Goal: Task Accomplishment & Management: Complete application form

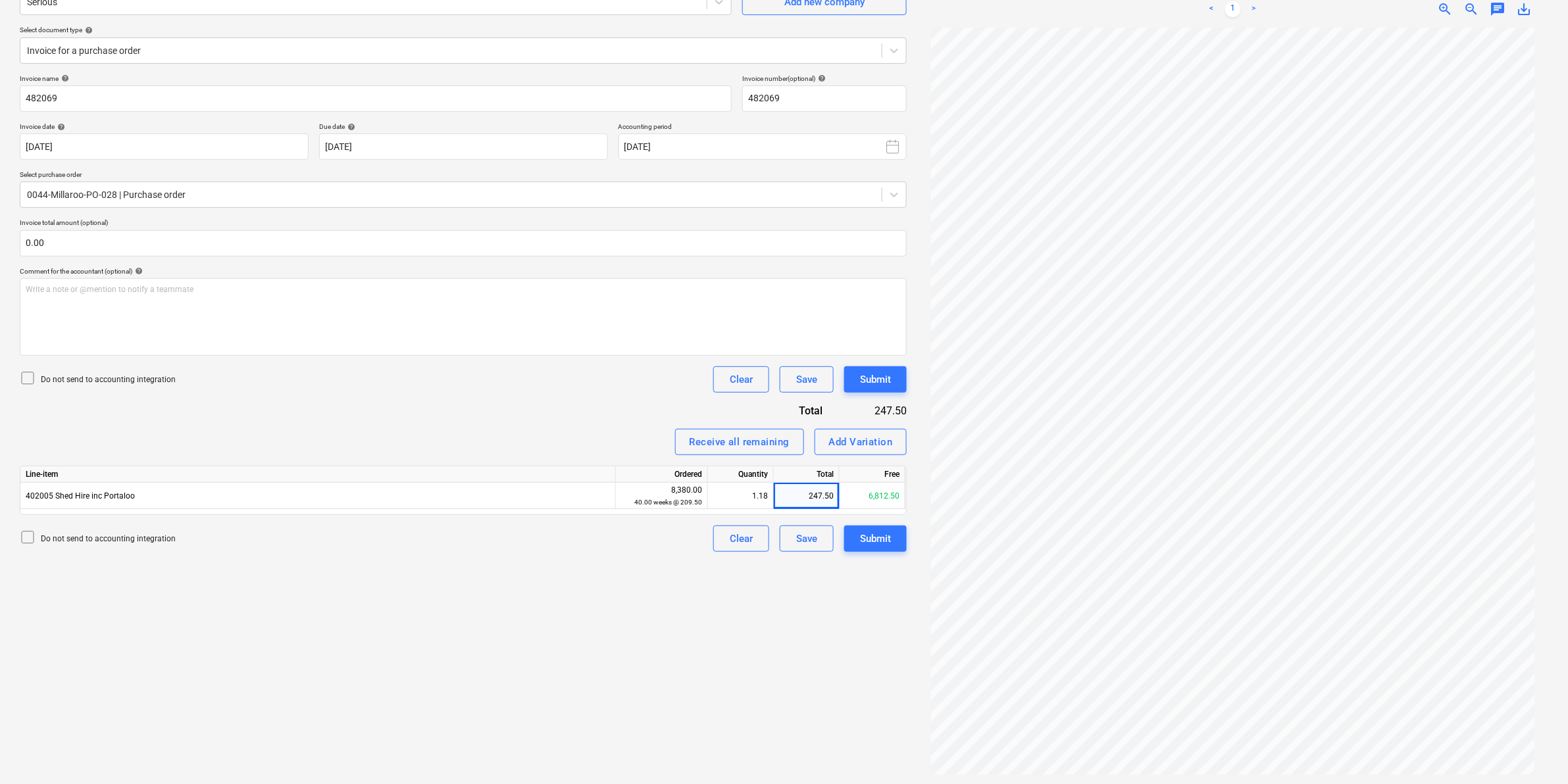
scroll to position [36, 0]
click at [454, 316] on div "Write a note or @mention to notify a teammate [PERSON_NAME]" at bounding box center [463, 317] width 887 height 77
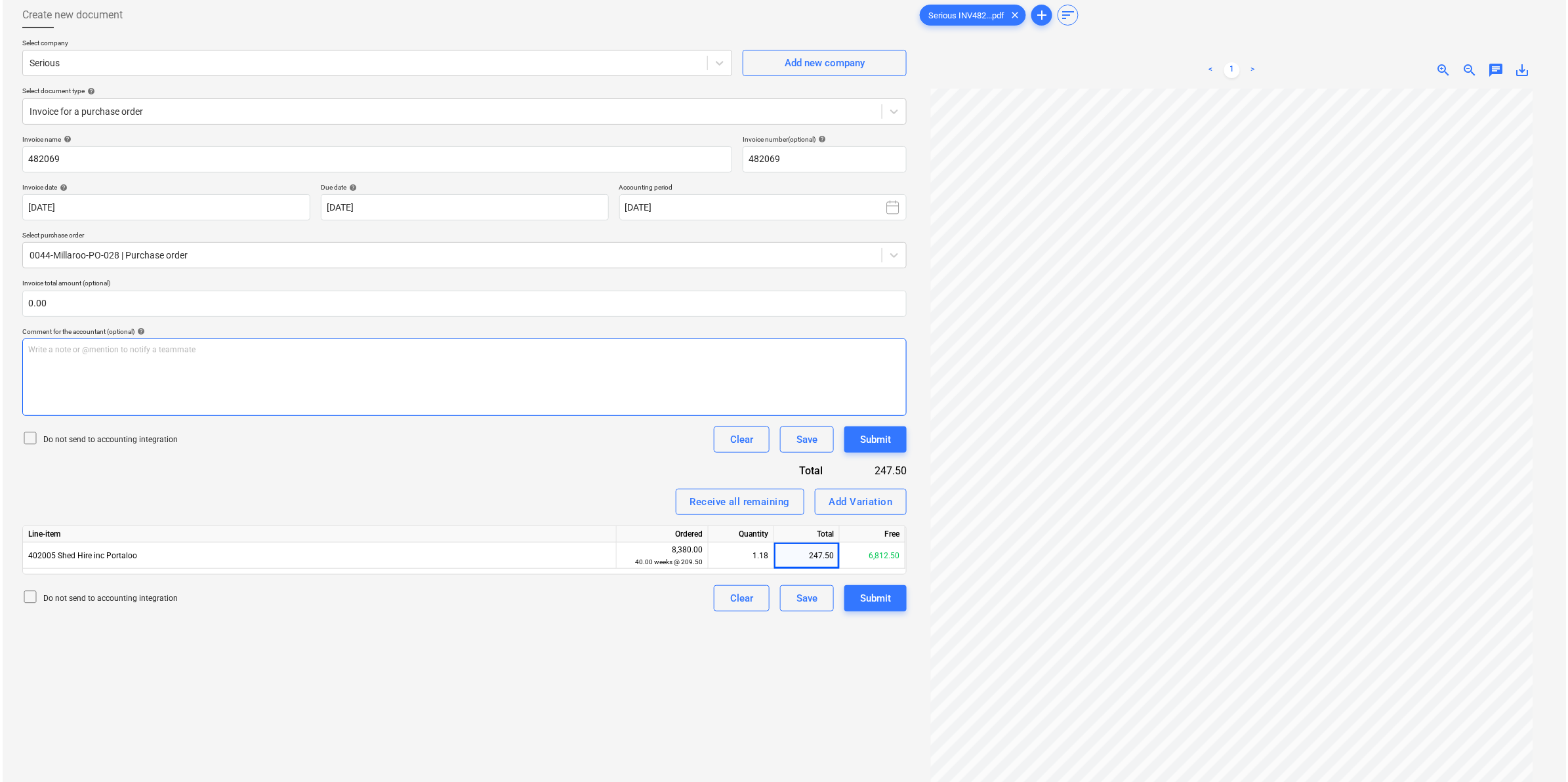
scroll to position [131, 0]
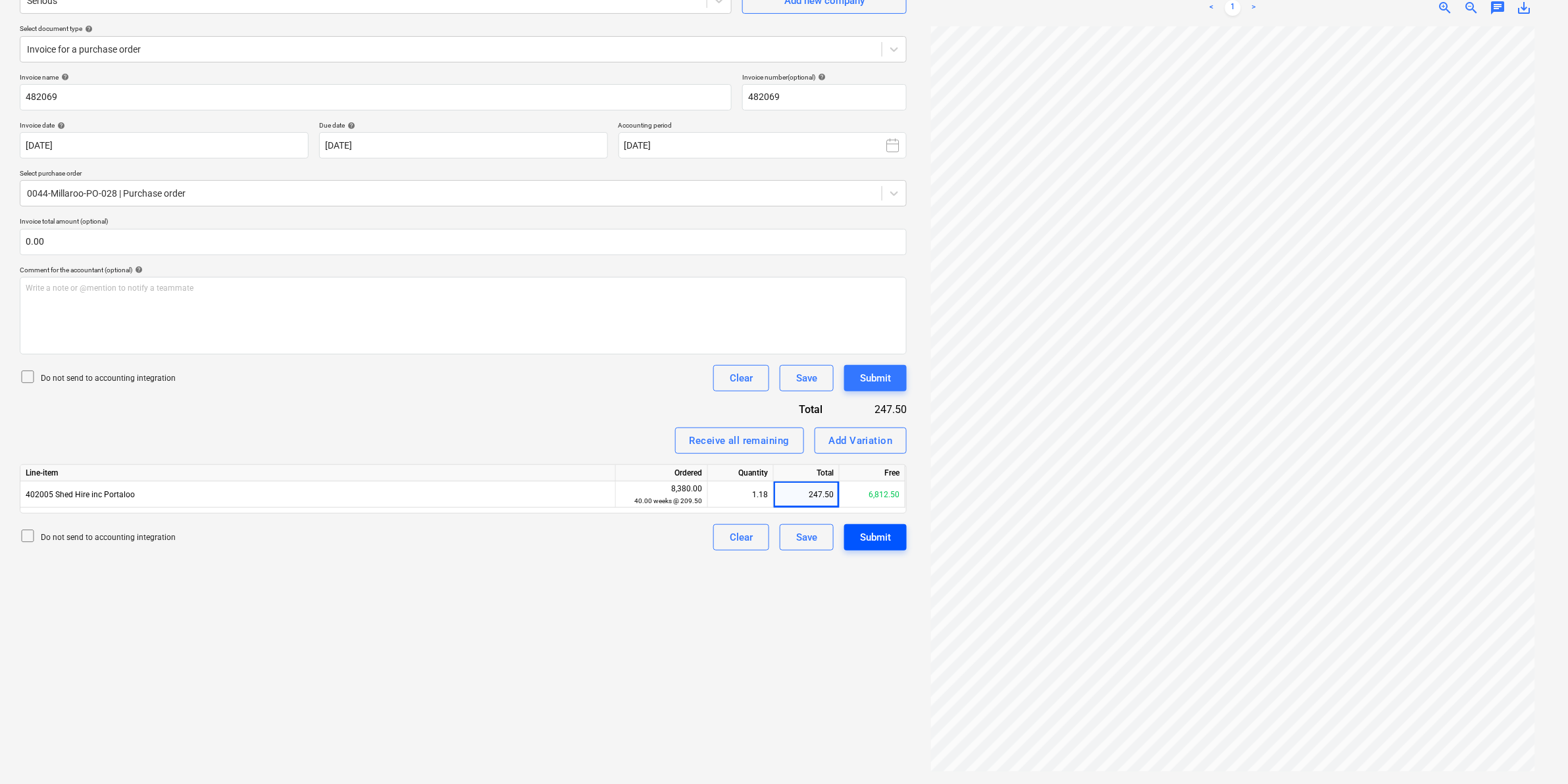
click at [862, 534] on div "Submit" at bounding box center [876, 537] width 31 height 17
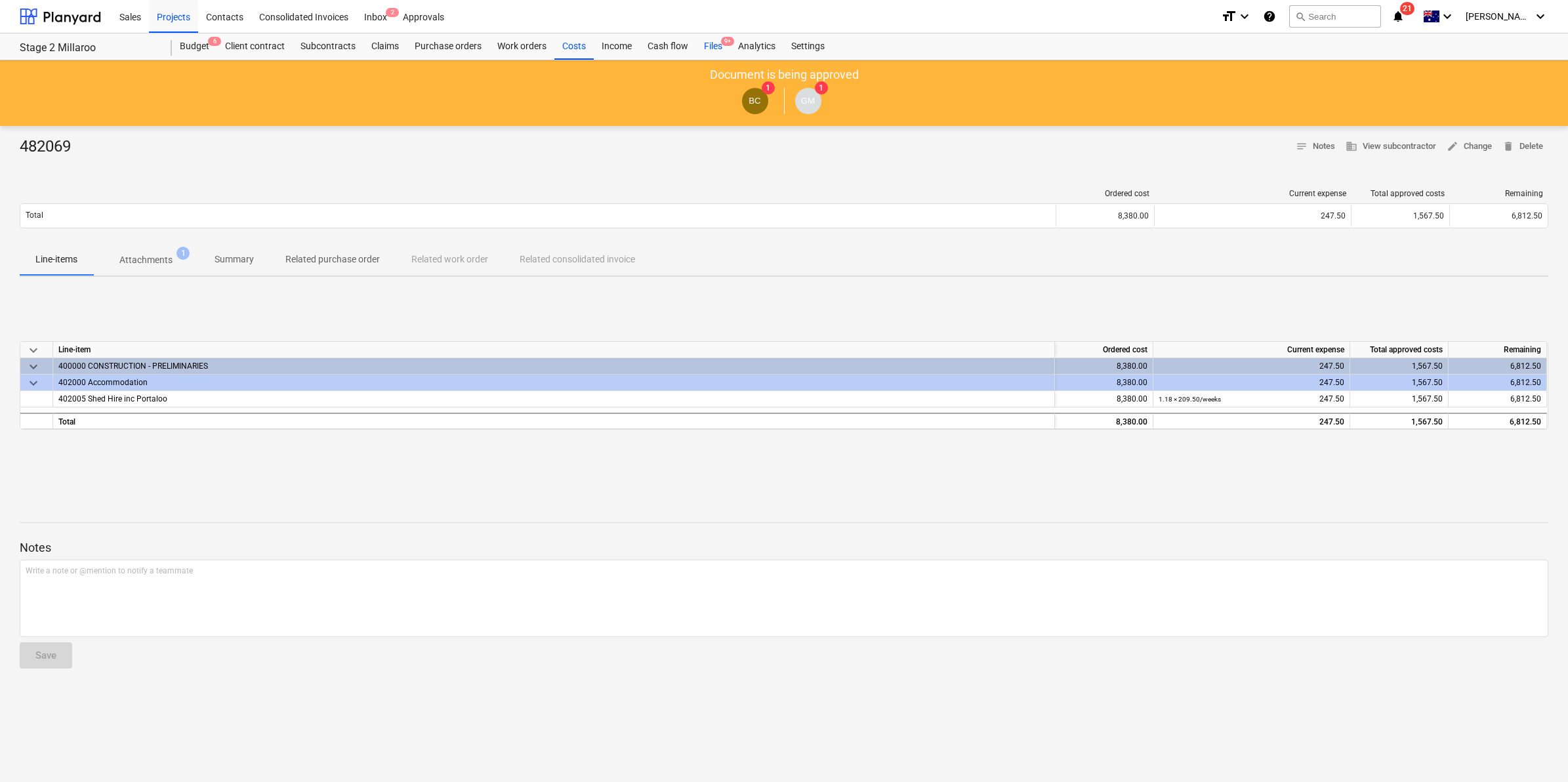
click at [718, 44] on div "Files 9+" at bounding box center [713, 47] width 34 height 26
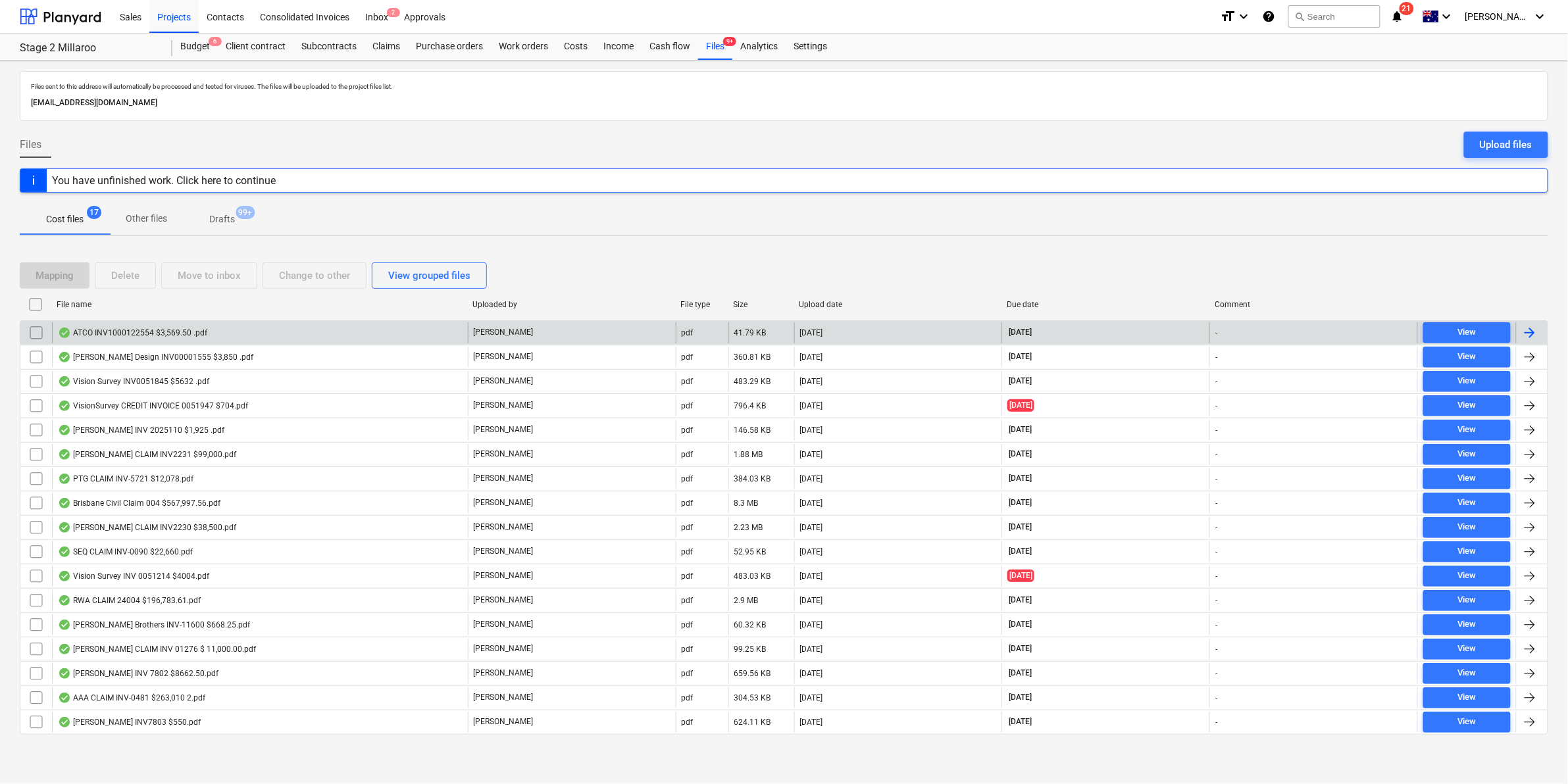
click at [195, 329] on div "ATCO INV1000122554 $3,569.50 .pdf" at bounding box center [132, 333] width 150 height 10
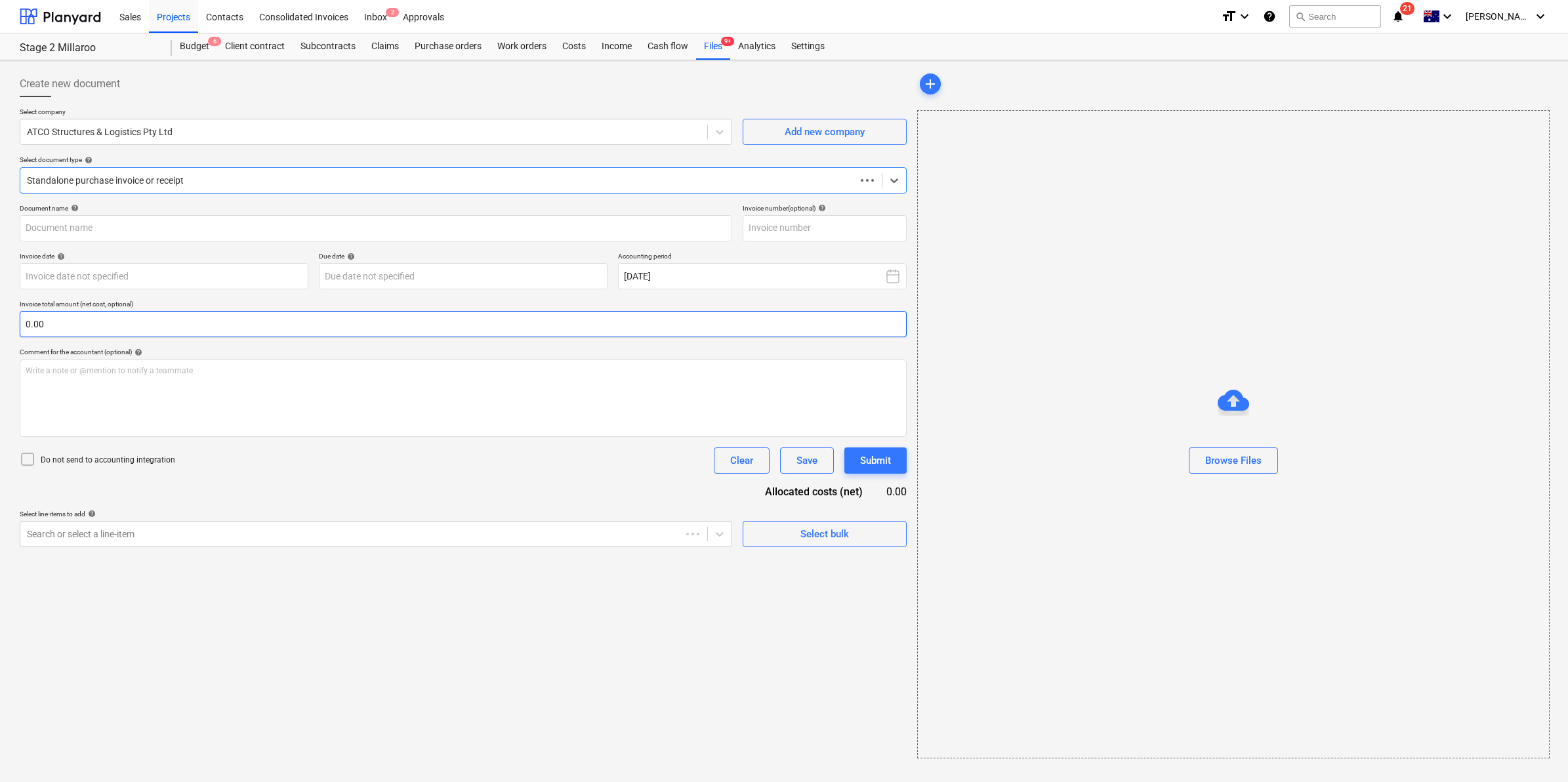
type input "1000122554"
type input "[DATE]"
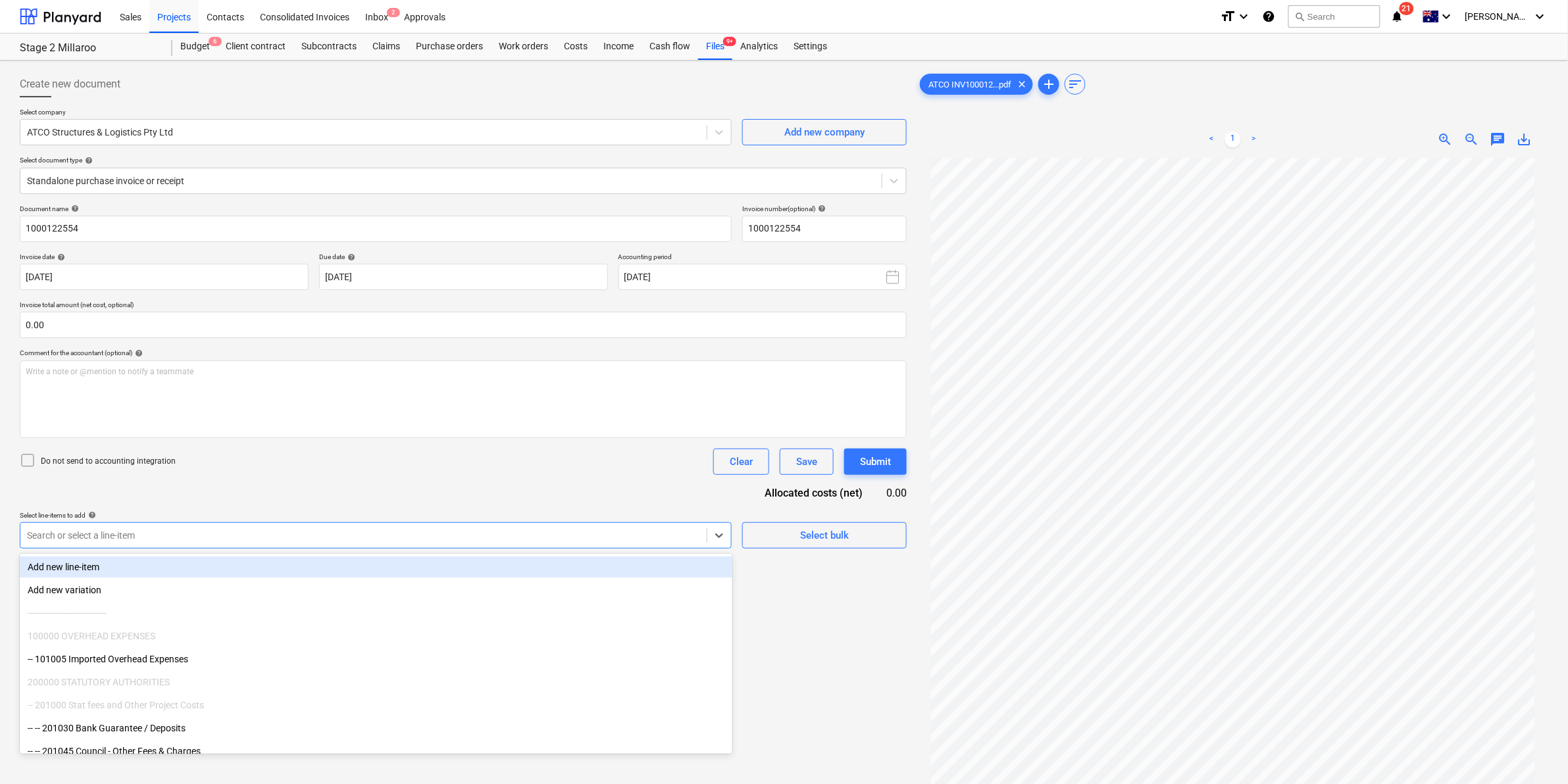
click at [571, 538] on div at bounding box center [364, 536] width 673 height 13
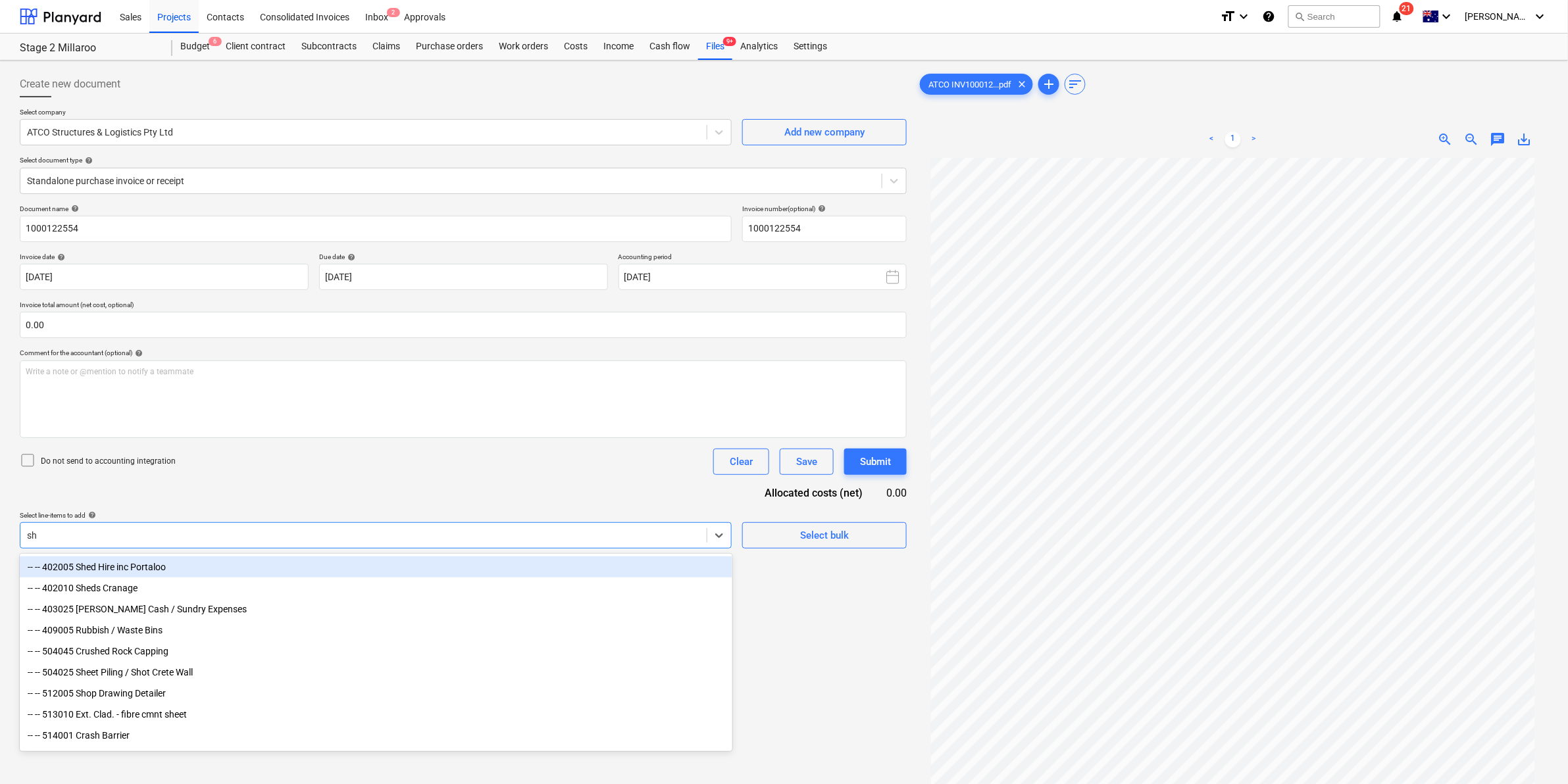
type input "she"
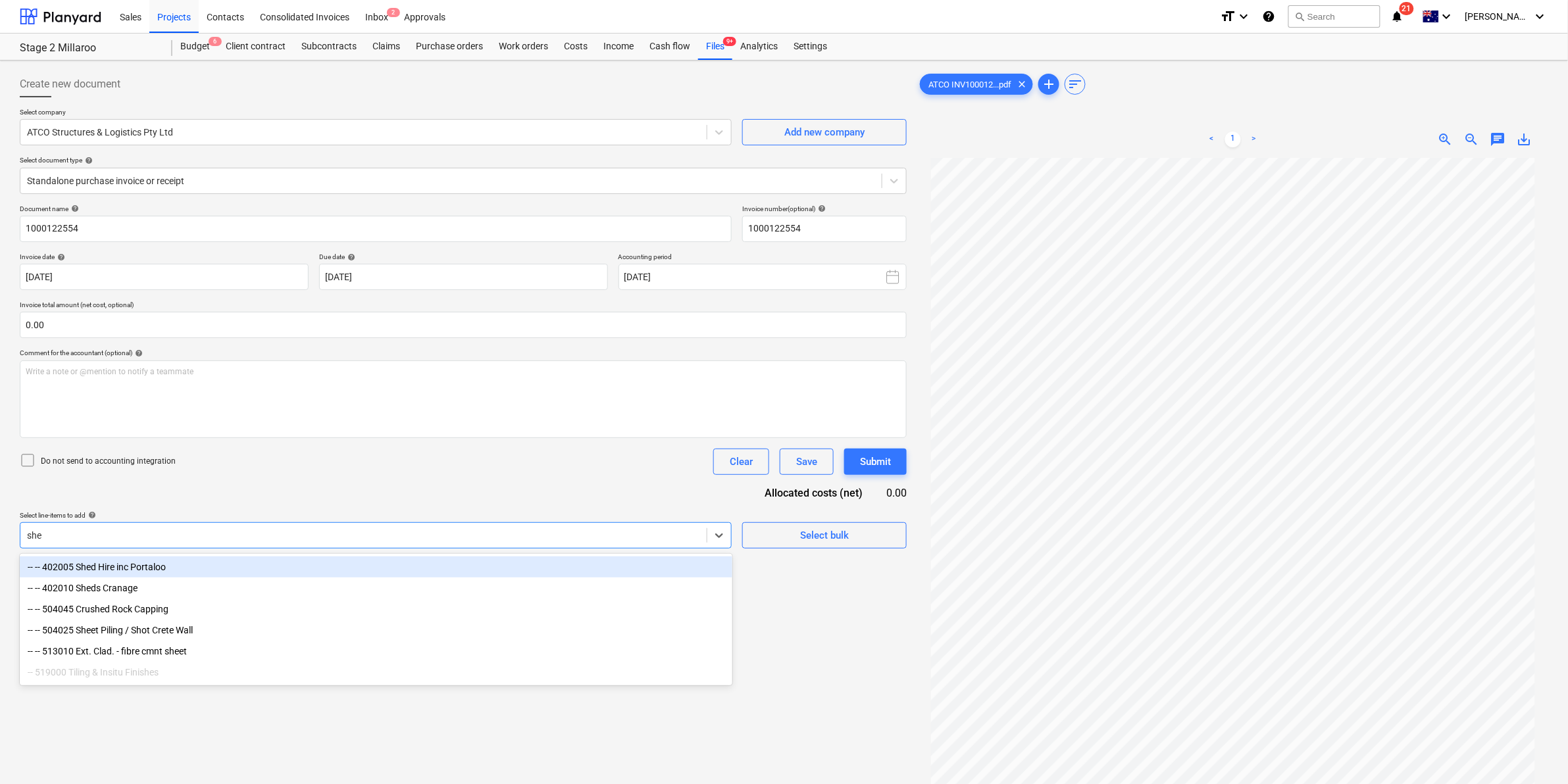
click at [248, 568] on div "-- -- 402005 Shed Hire inc Portaloo" at bounding box center [376, 566] width 713 height 21
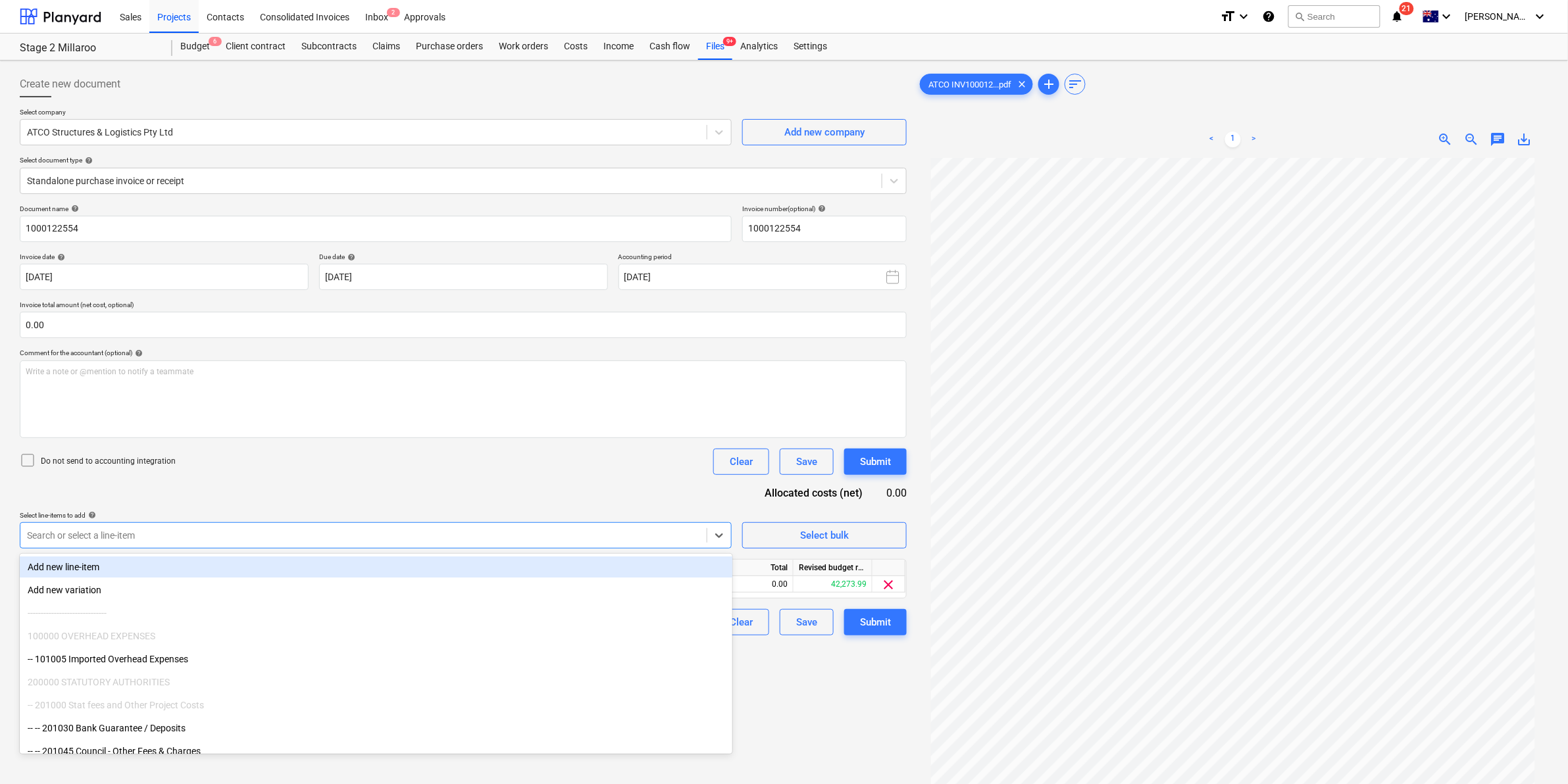
click at [458, 461] on div "Do not send to accounting integration Clear Save Submit" at bounding box center [463, 462] width 887 height 26
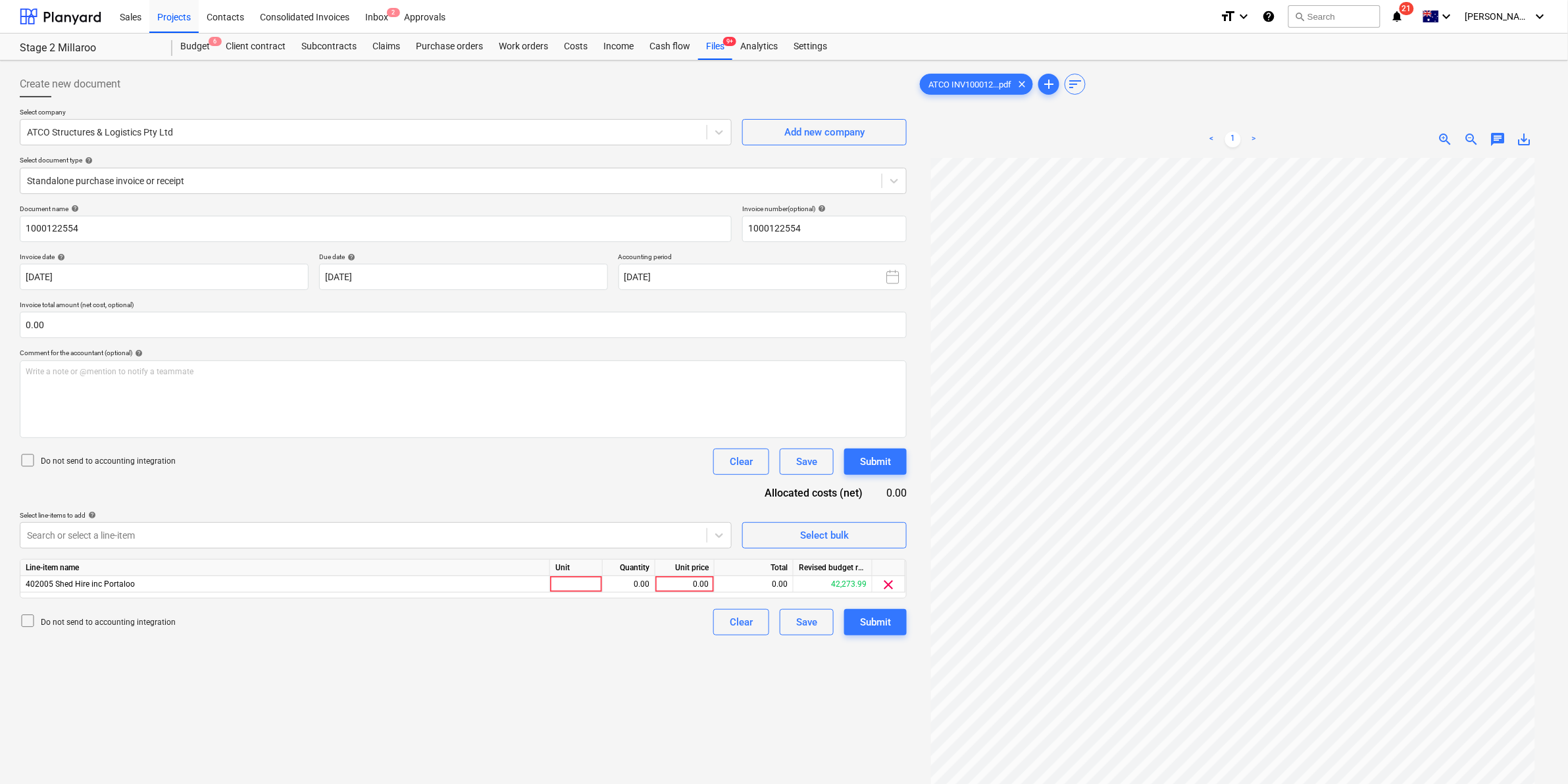
scroll to position [36, 0]
click at [575, 589] on div at bounding box center [576, 584] width 53 height 17
type input "item"
click at [175, 163] on div "Select document type help" at bounding box center [463, 161] width 887 height 9
click at [173, 179] on div at bounding box center [451, 181] width 849 height 13
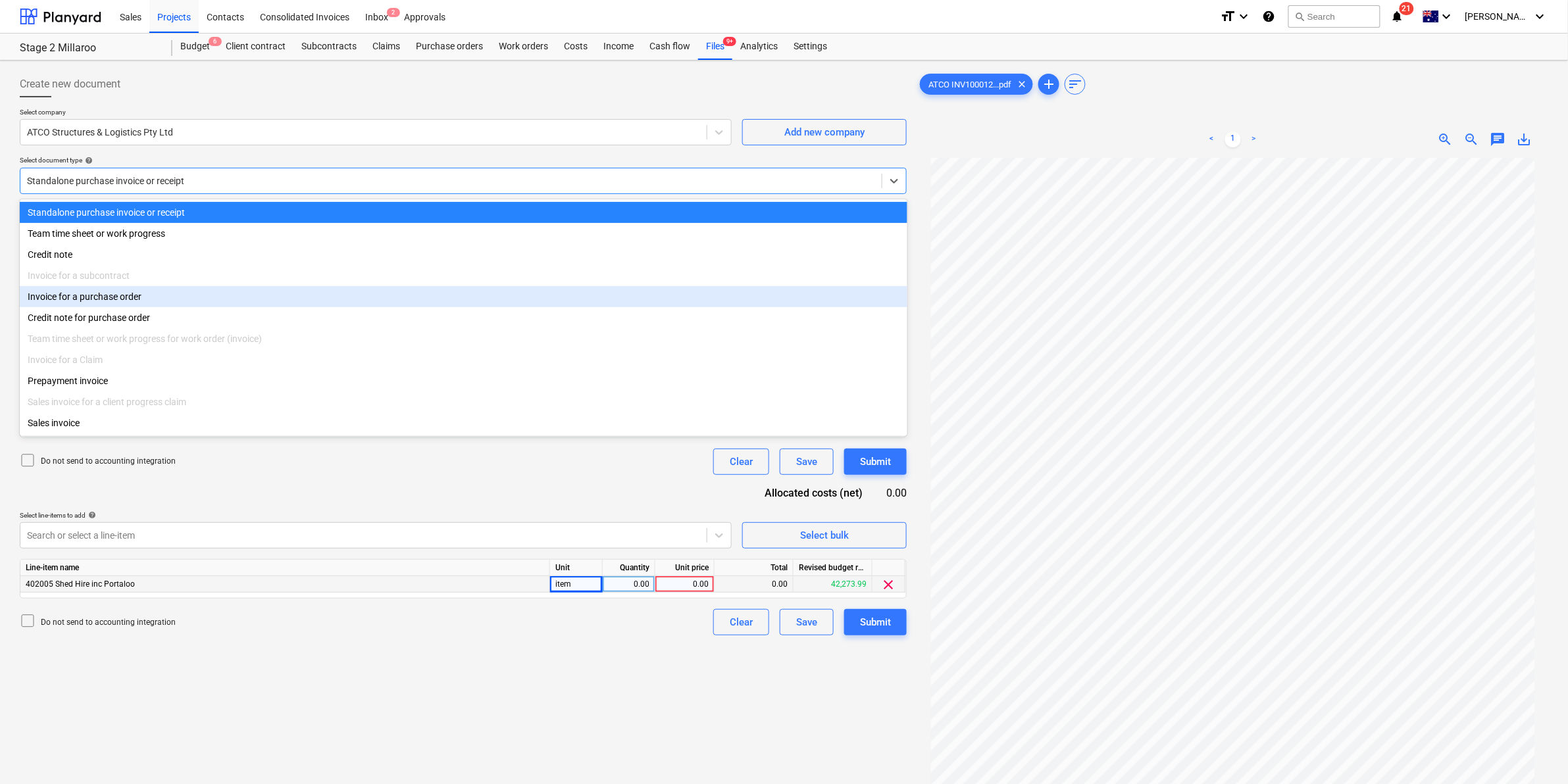
click at [136, 301] on div "Invoice for a purchase order" at bounding box center [464, 296] width 888 height 21
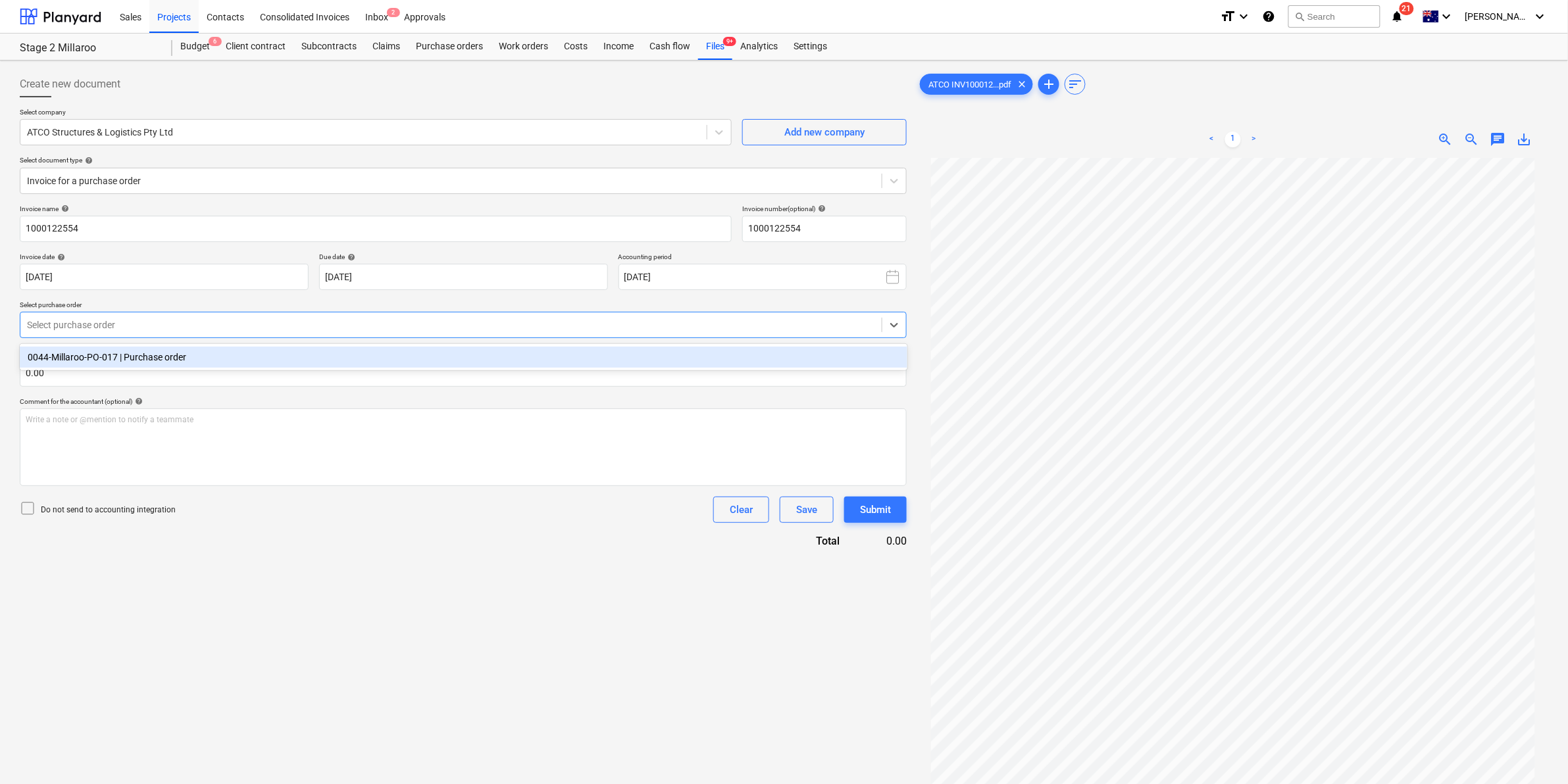
click at [247, 333] on div "Select purchase order" at bounding box center [451, 325] width 862 height 18
click at [236, 356] on div "0044-Millaroo-PO-017 | Purchase order" at bounding box center [464, 357] width 888 height 21
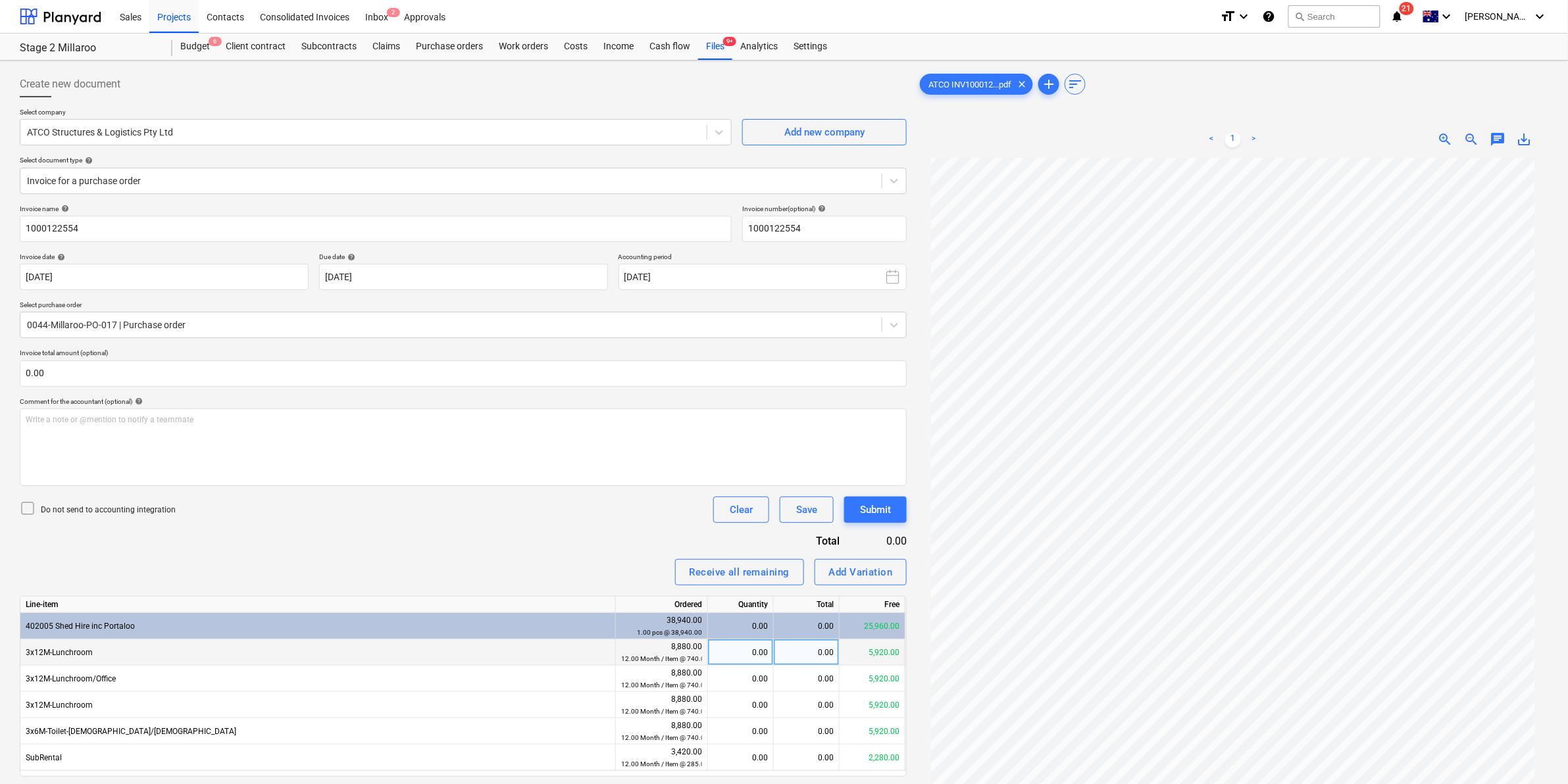
click at [732, 650] on div "0.00" at bounding box center [741, 653] width 55 height 26
type input "1"
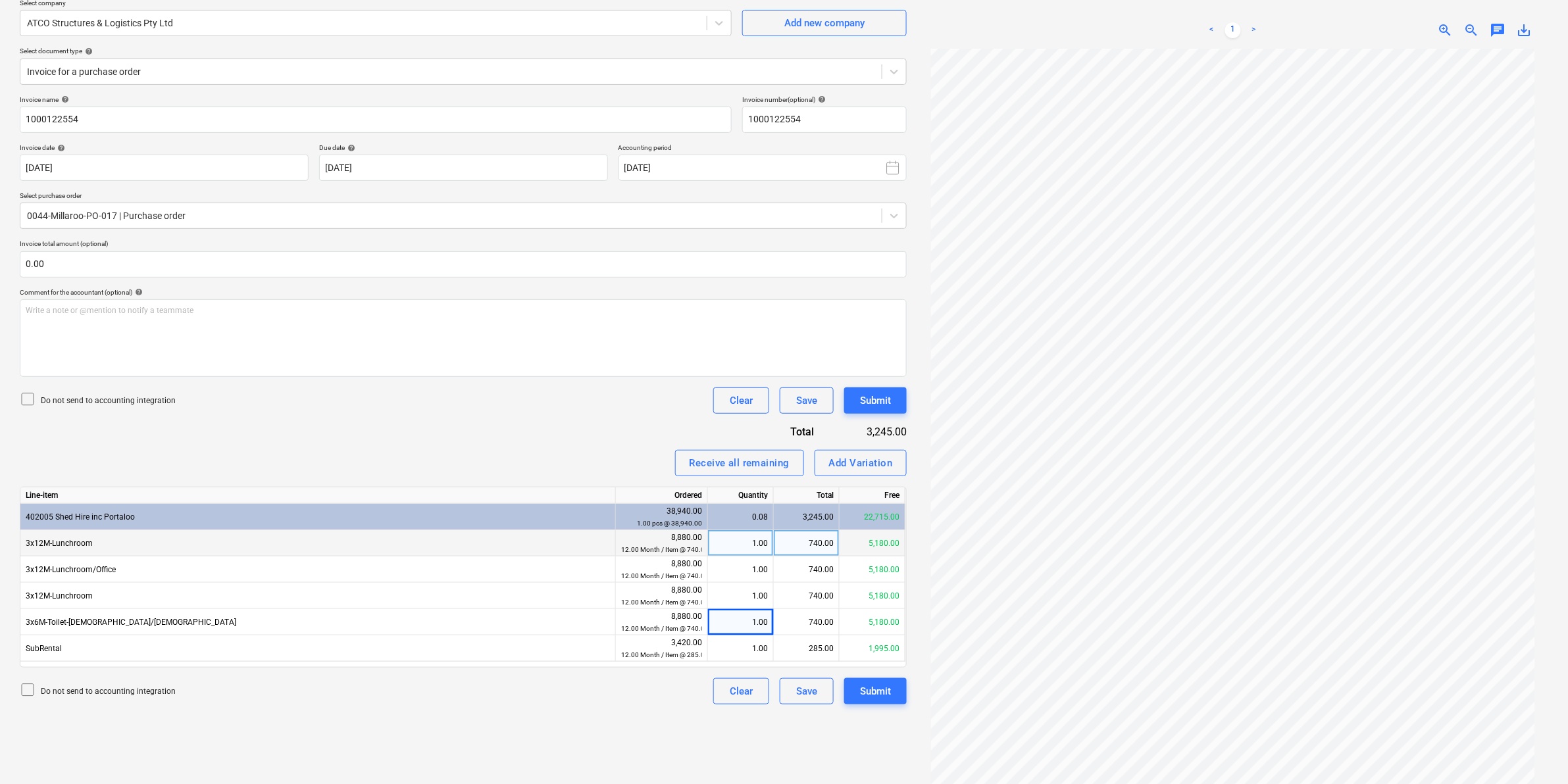
scroll to position [131, 0]
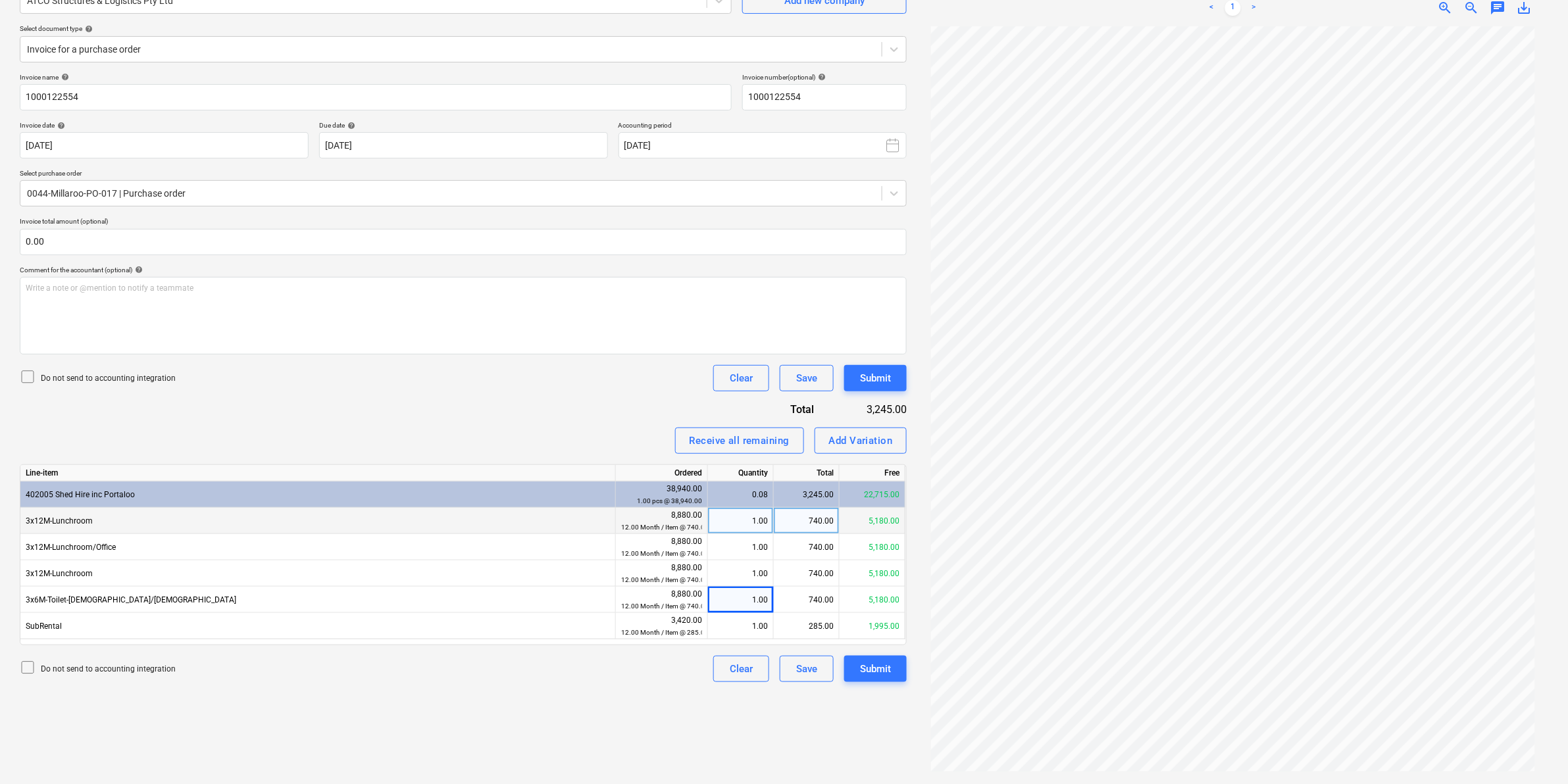
click at [513, 363] on div "Invoice name help 1000122554 Invoice number (optional) help 1000122554 Invoice …" at bounding box center [463, 377] width 887 height 609
click at [885, 672] on div "Submit" at bounding box center [876, 669] width 31 height 17
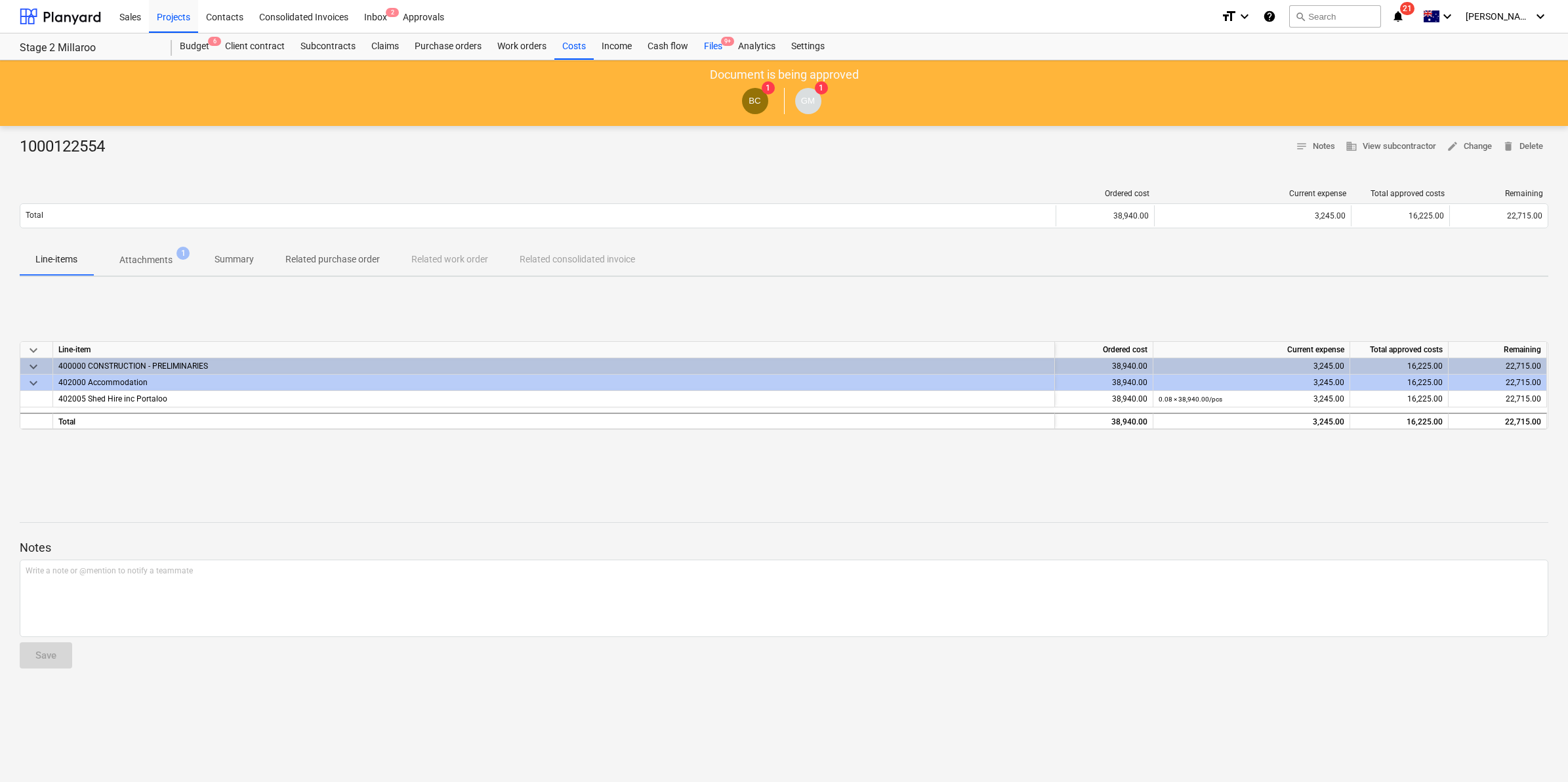
click at [710, 47] on div "Files 9+" at bounding box center [713, 47] width 34 height 26
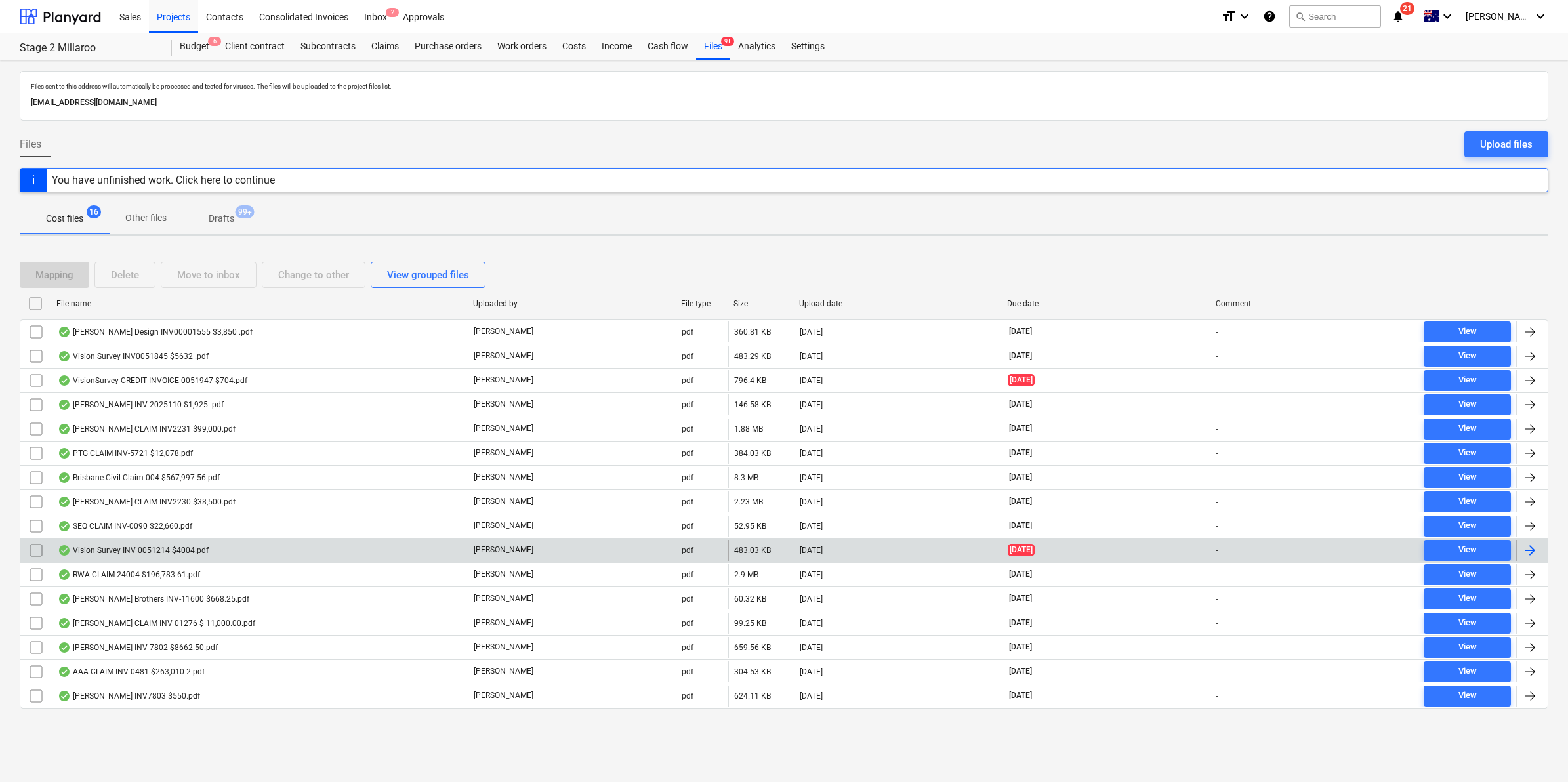
click at [211, 549] on div "Vision Survey INV 0051214 $4004.pdf" at bounding box center [259, 550] width 416 height 21
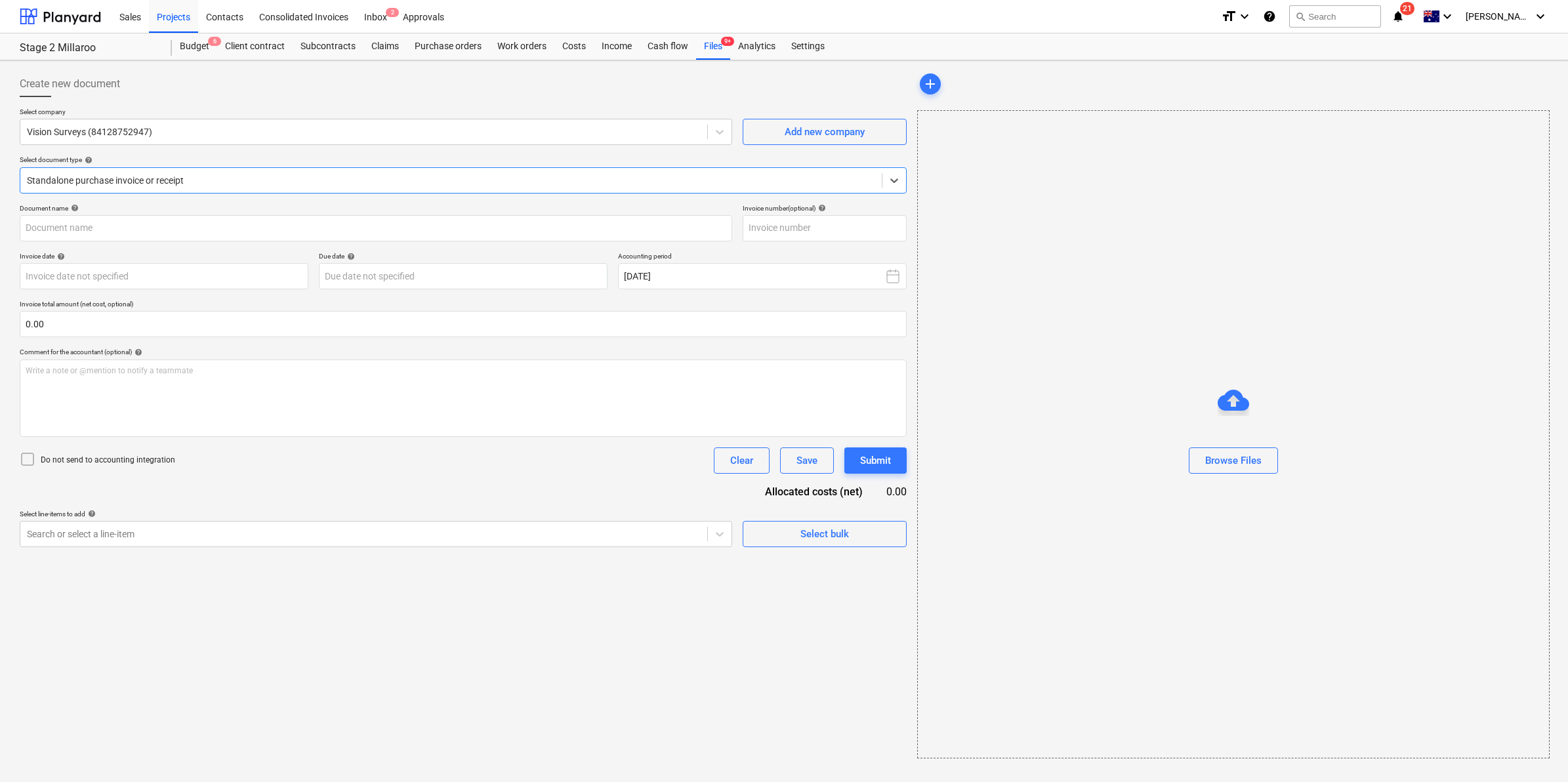
click at [822, 175] on div at bounding box center [451, 181] width 848 height 13
type input "0051214"
type input "[DATE]"
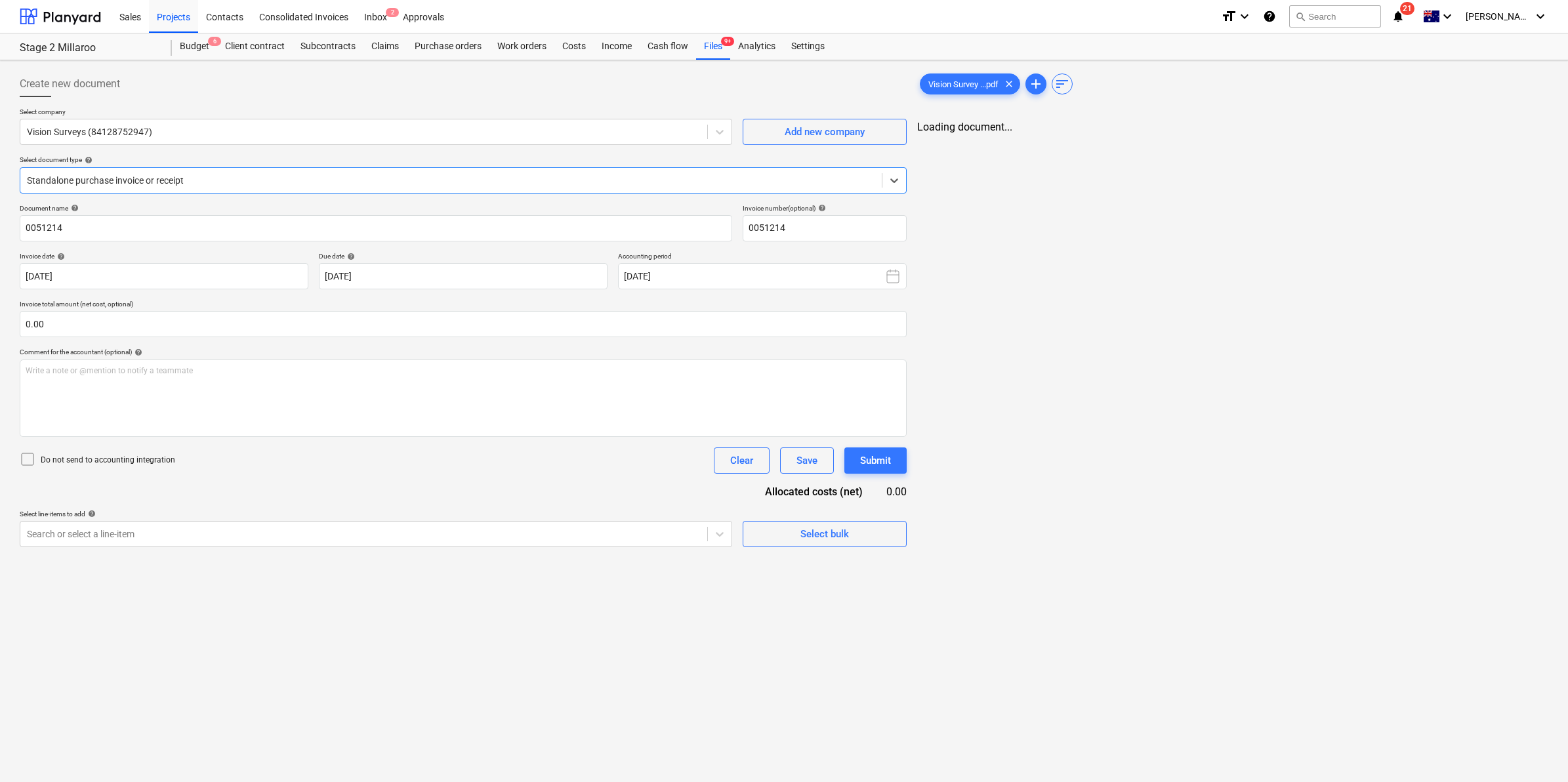
click at [807, 178] on div at bounding box center [451, 181] width 848 height 13
click at [1522, 133] on span "save_alt" at bounding box center [1520, 139] width 16 height 16
click at [706, 44] on div "Files 9+" at bounding box center [713, 47] width 34 height 26
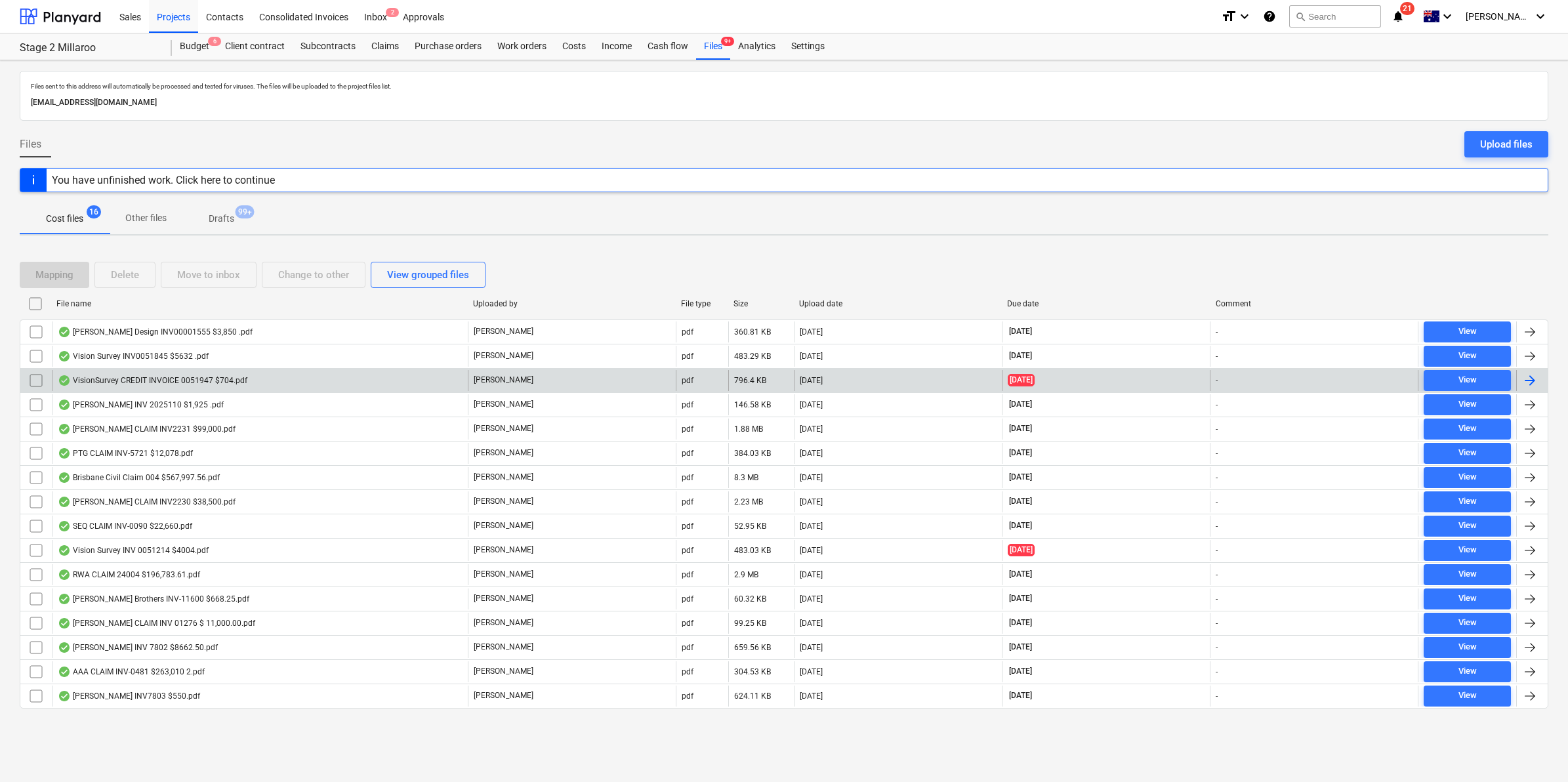
click at [119, 384] on div "VisionSurvey CREDIT INVOICE 0051947 $704.pdf" at bounding box center [152, 380] width 189 height 10
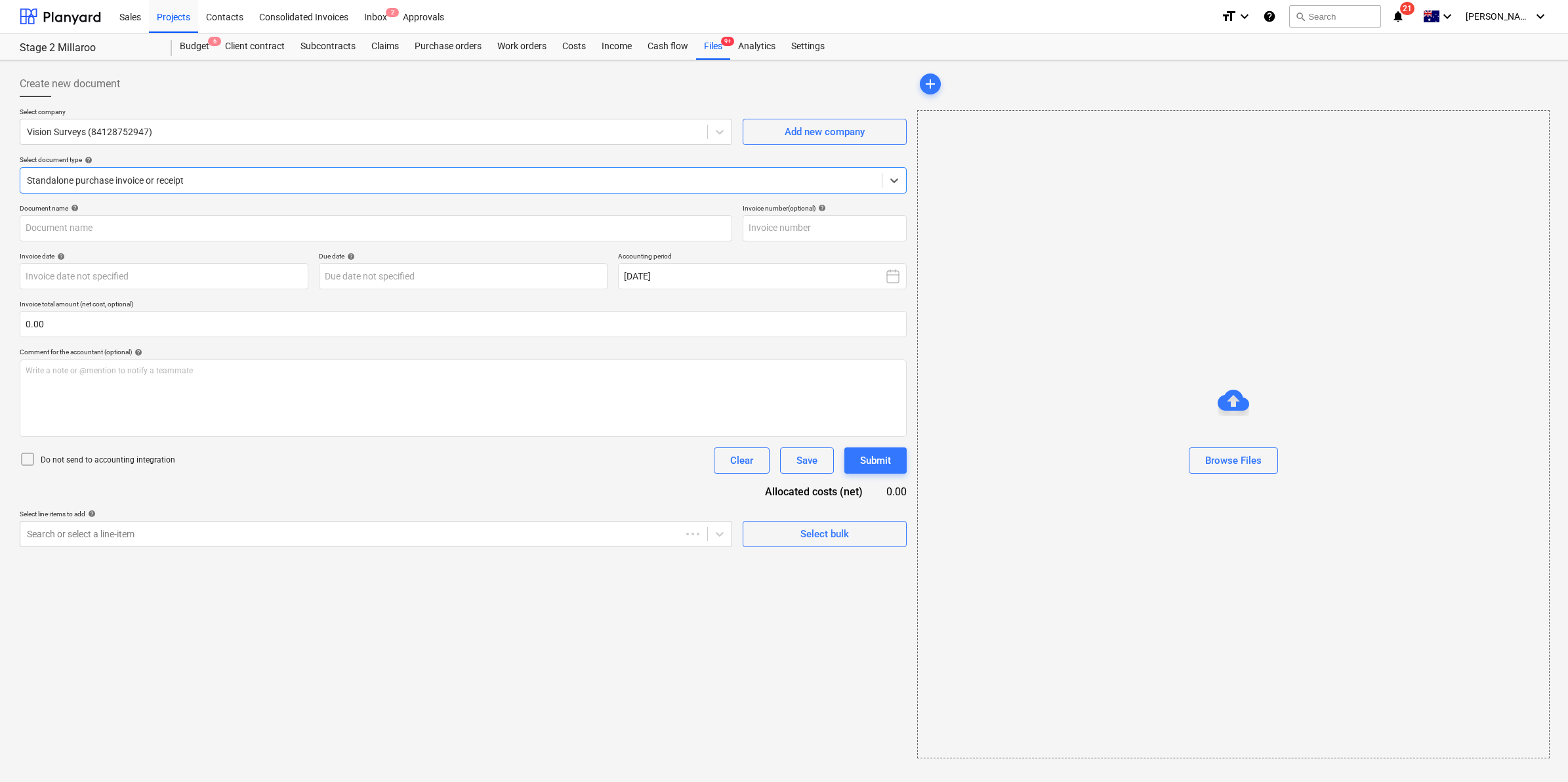
type input "0051947"
type input "[DATE]"
click at [716, 47] on div "Files 9+" at bounding box center [713, 47] width 34 height 26
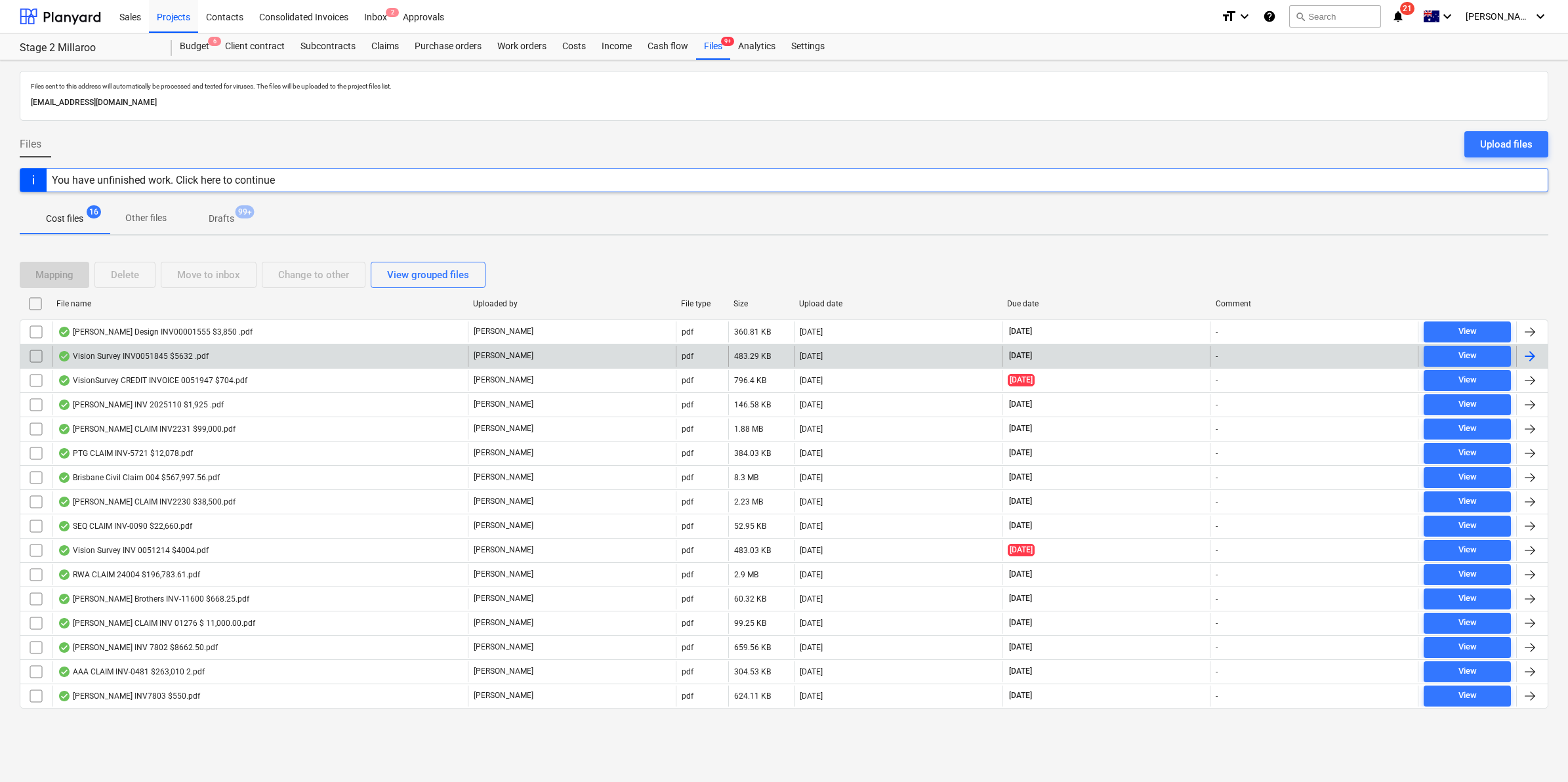
click at [175, 355] on div "Vision Survey INV0051845 $5632 .pdf" at bounding box center [132, 356] width 151 height 10
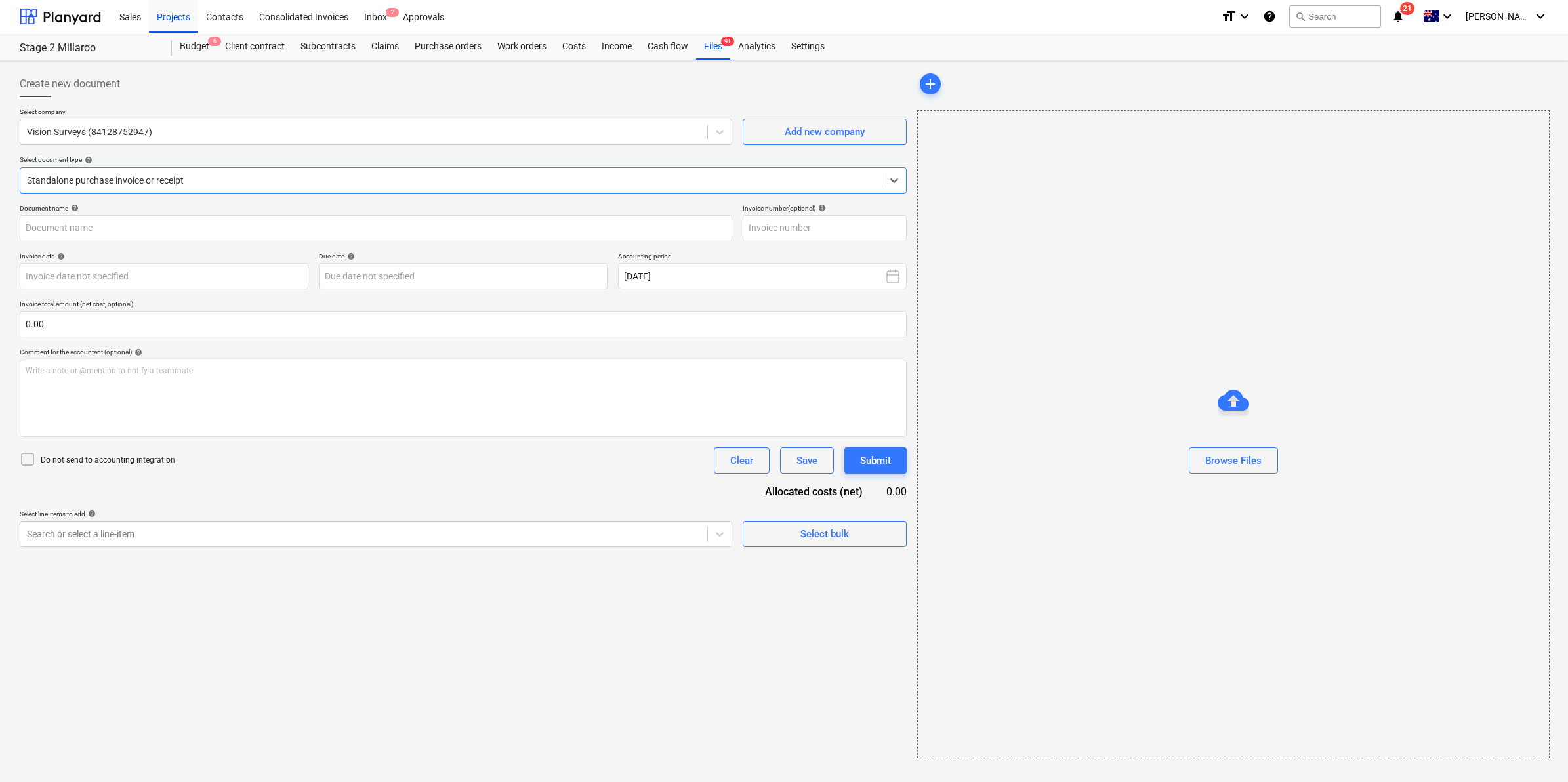
type input "0051845"
type input "[DATE]"
click at [713, 43] on div "Files 9+" at bounding box center [713, 47] width 34 height 26
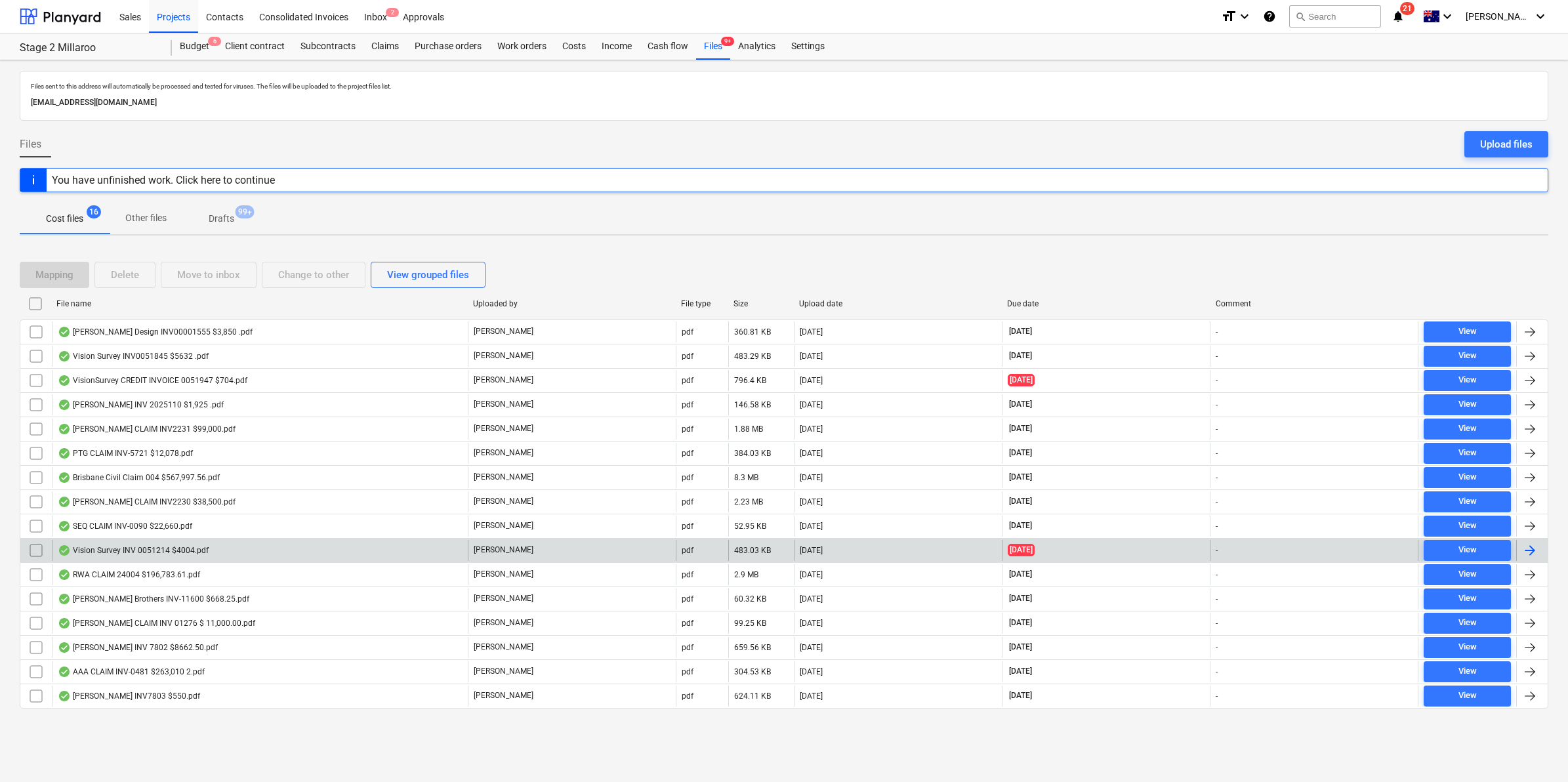
click at [138, 552] on div "Vision Survey INV 0051214 $4004.pdf" at bounding box center [132, 550] width 151 height 10
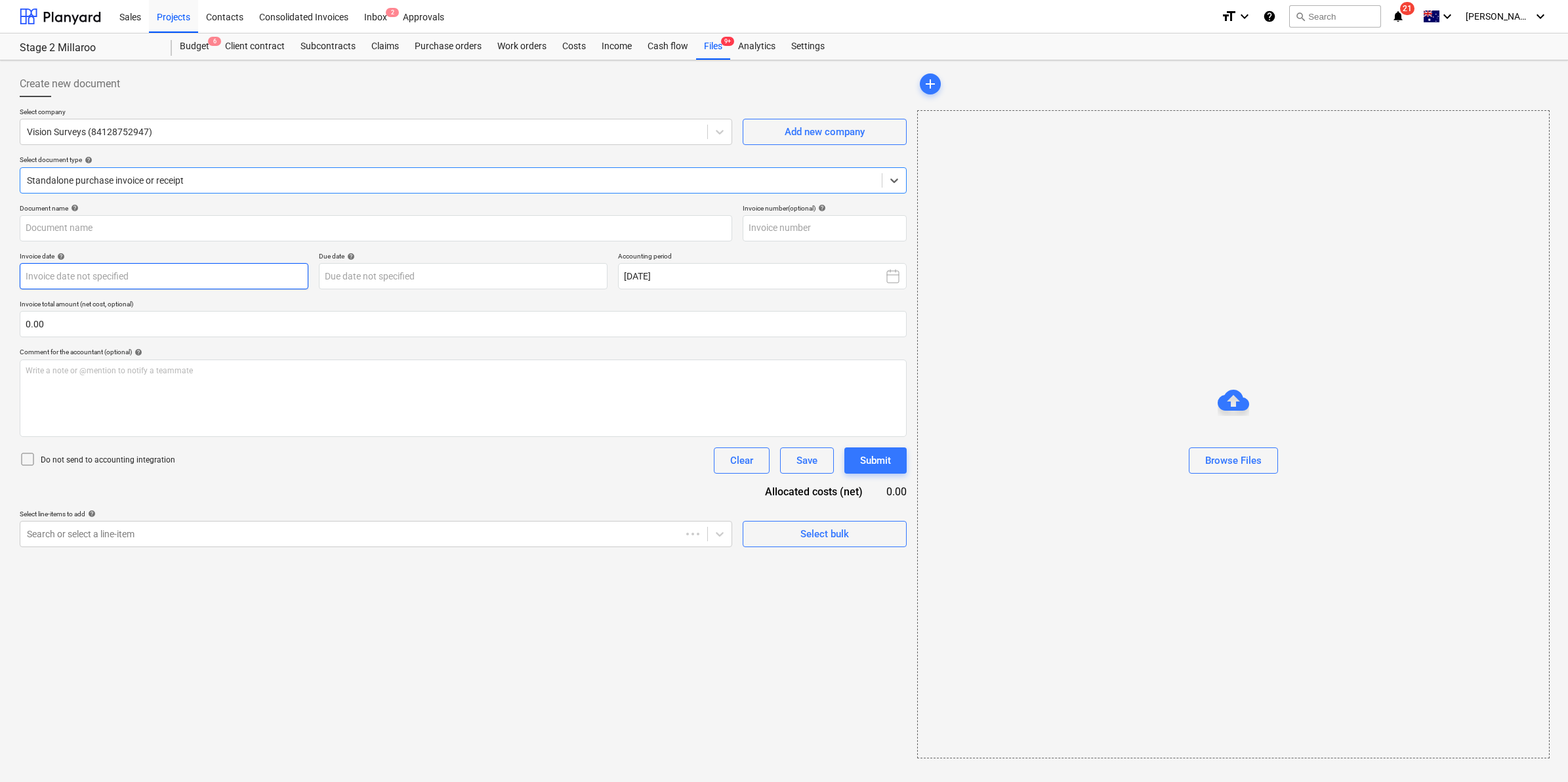
type input "0051214"
type input "[DATE]"
click at [1519, 138] on span "save_alt" at bounding box center [1520, 139] width 16 height 16
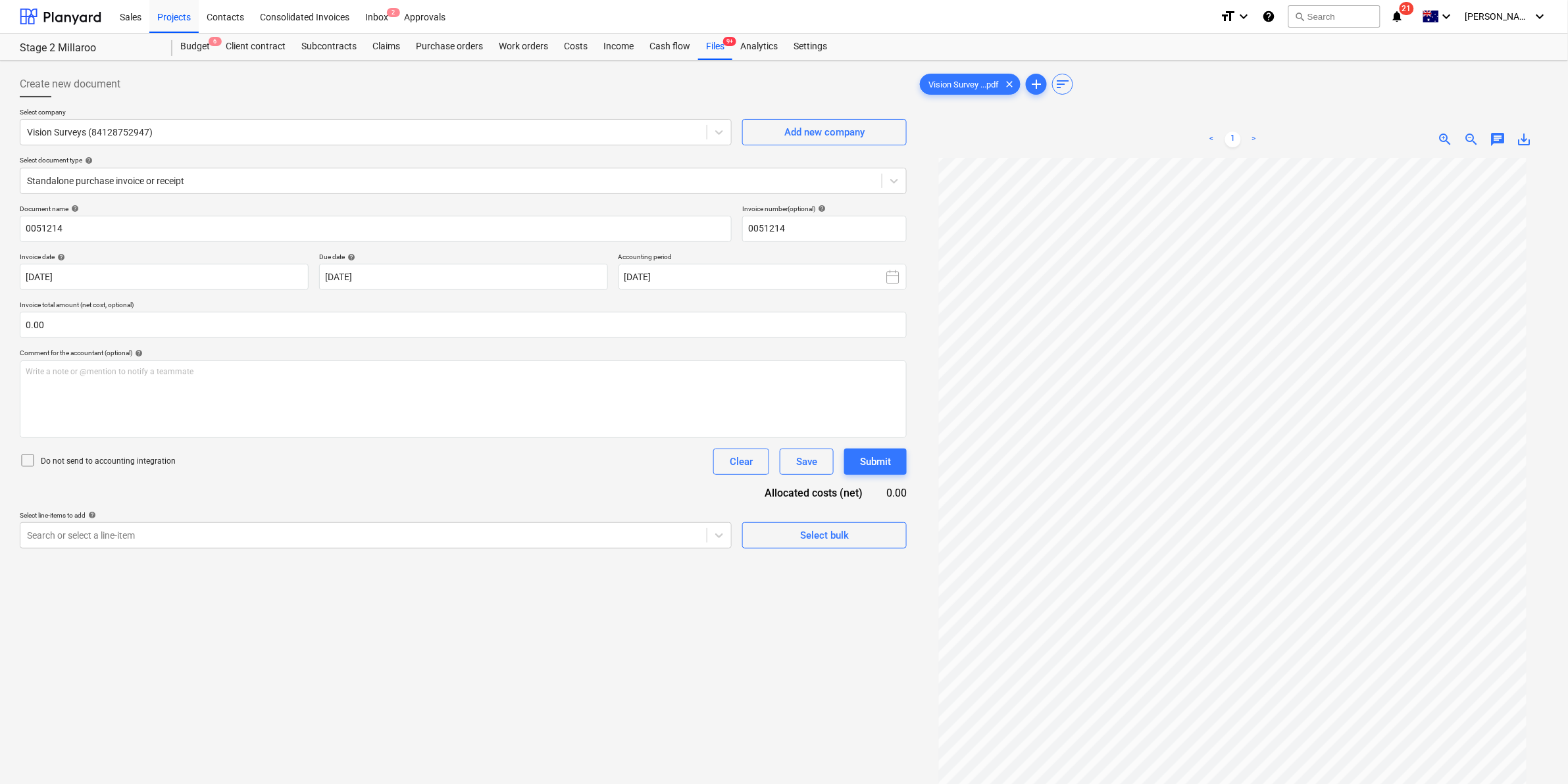
click at [646, 583] on div "Create new document Select company Vision Surveys (84128752947) Add new company…" at bounding box center [463, 488] width 898 height 845
click at [1415, 11] on span "21" at bounding box center [1407, 9] width 15 height 13
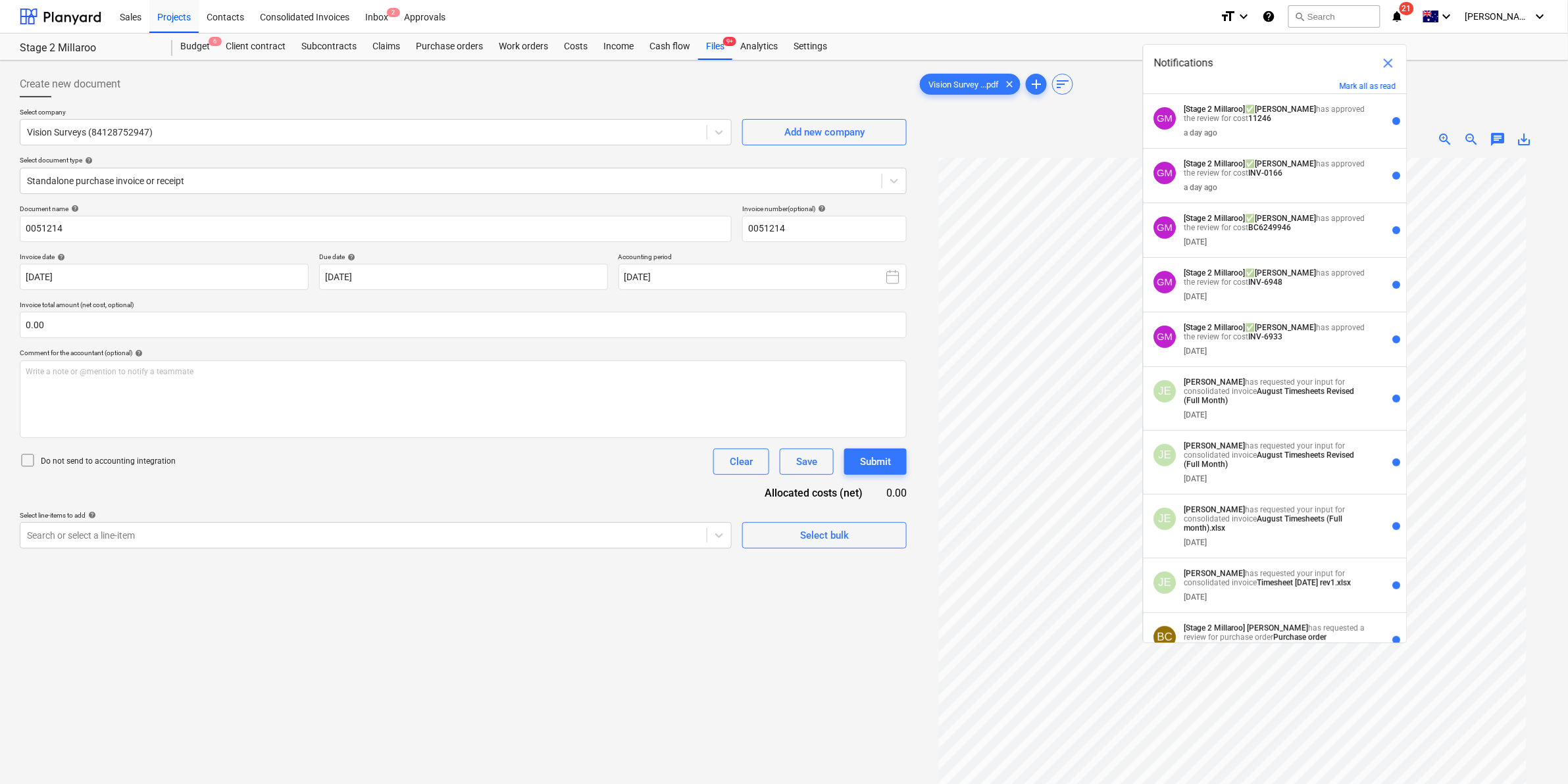
click at [1129, 64] on div "Create new document Select company Vision Surveys (84128752947) Add new company…" at bounding box center [784, 488] width 1568 height 855
